Goal: Task Accomplishment & Management: Use online tool/utility

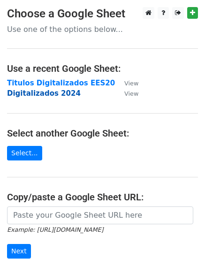
click at [31, 94] on strong "Digitalizados 2024" at bounding box center [44, 93] width 74 height 8
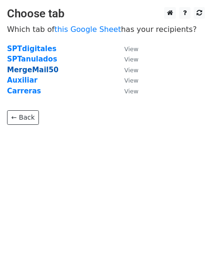
click at [30, 71] on strong "MergeMail50" at bounding box center [33, 70] width 52 height 8
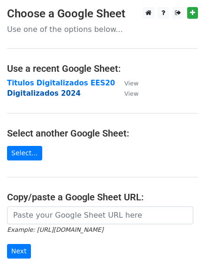
click at [43, 97] on strong "Digitalizados 2024" at bounding box center [44, 93] width 74 height 8
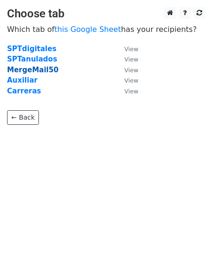
click at [38, 74] on strong "MergeMail50" at bounding box center [33, 70] width 52 height 8
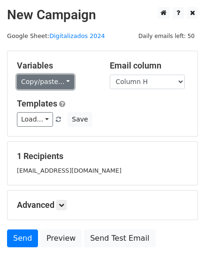
click at [62, 83] on link "Copy/paste..." at bounding box center [45, 82] width 57 height 15
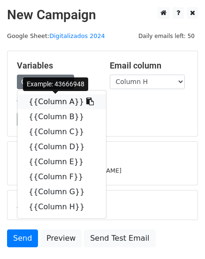
click at [55, 102] on link "{{Column A}}" at bounding box center [61, 101] width 89 height 15
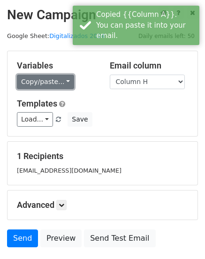
click at [60, 84] on link "Copy/paste..." at bounding box center [45, 82] width 57 height 15
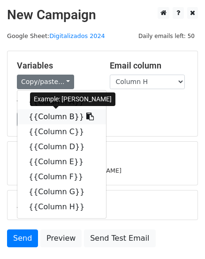
click at [54, 115] on link "{{Column B}}" at bounding box center [61, 116] width 89 height 15
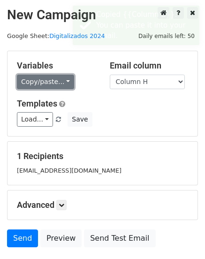
click at [64, 83] on link "Copy/paste..." at bounding box center [45, 82] width 57 height 15
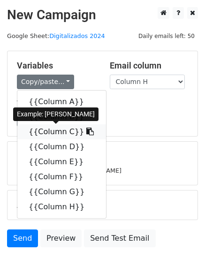
click at [53, 131] on link "{{Column C}}" at bounding box center [61, 131] width 89 height 15
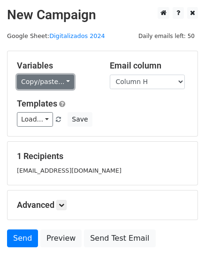
click at [61, 81] on link "Copy/paste..." at bounding box center [45, 82] width 57 height 15
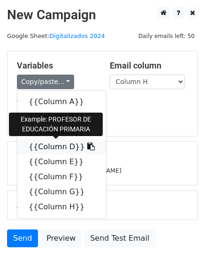
click at [54, 148] on link "{{Column D}}" at bounding box center [61, 146] width 89 height 15
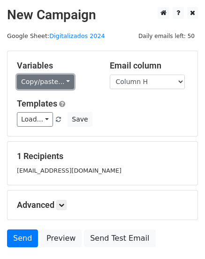
click at [60, 84] on link "Copy/paste..." at bounding box center [45, 82] width 57 height 15
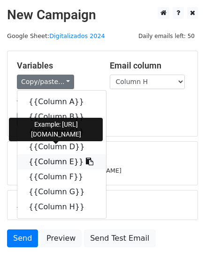
click at [56, 161] on link "{{Column E}}" at bounding box center [61, 161] width 89 height 15
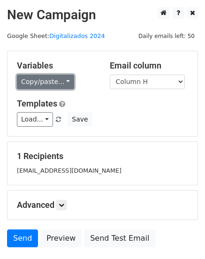
click at [62, 83] on link "Copy/paste..." at bounding box center [45, 82] width 57 height 15
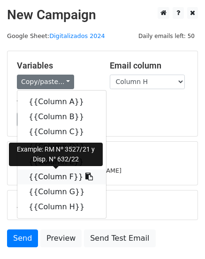
click at [59, 177] on link "{{Column F}}" at bounding box center [61, 176] width 89 height 15
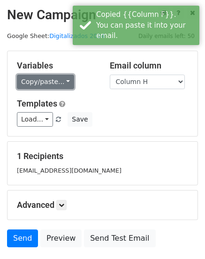
click at [60, 80] on link "Copy/paste..." at bounding box center [45, 82] width 57 height 15
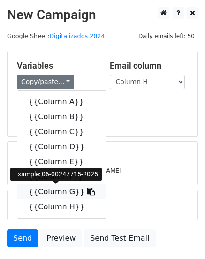
click at [54, 191] on link "{{Column G}}" at bounding box center [61, 191] width 89 height 15
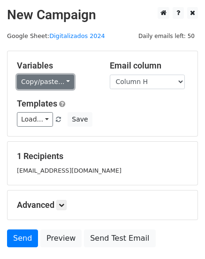
click at [63, 83] on link "Copy/paste..." at bounding box center [45, 82] width 57 height 15
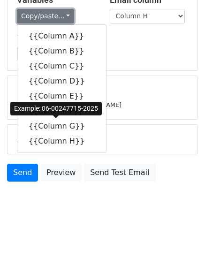
scroll to position [68, 0]
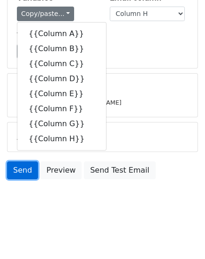
click at [25, 172] on link "Send" at bounding box center [22, 170] width 31 height 18
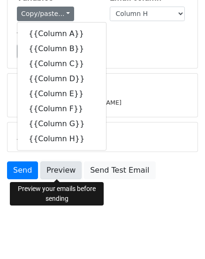
click at [59, 172] on link "Preview" at bounding box center [60, 170] width 41 height 18
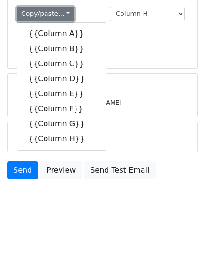
click at [64, 12] on link "Copy/paste..." at bounding box center [45, 14] width 57 height 15
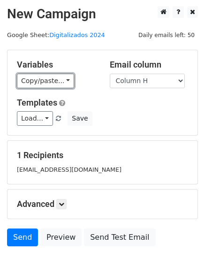
scroll to position [0, 0]
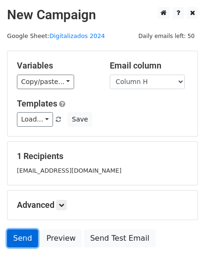
click at [22, 239] on link "Send" at bounding box center [22, 238] width 31 height 18
